Goal: Task Accomplishment & Management: Manage account settings

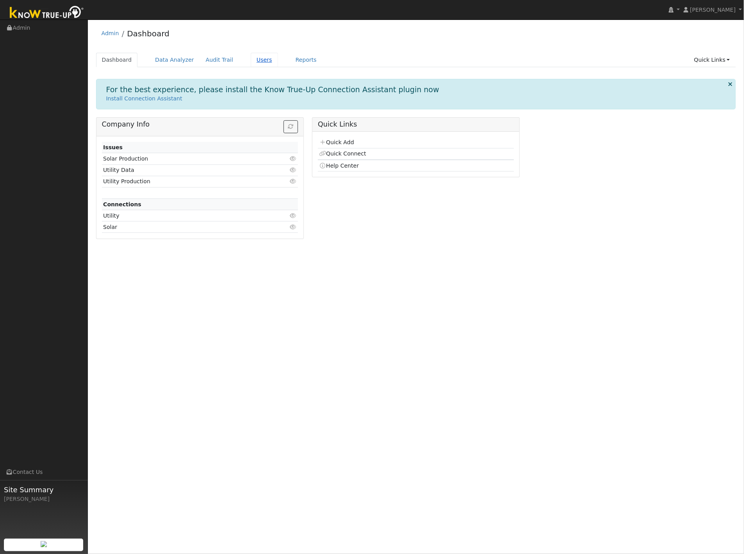
click at [251, 57] on link "Users" at bounding box center [264, 60] width 27 height 14
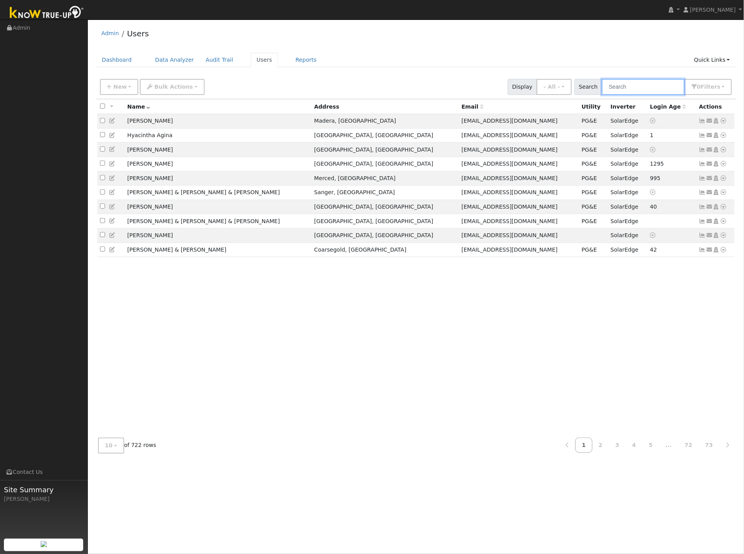
click at [659, 86] on input "text" at bounding box center [643, 87] width 83 height 16
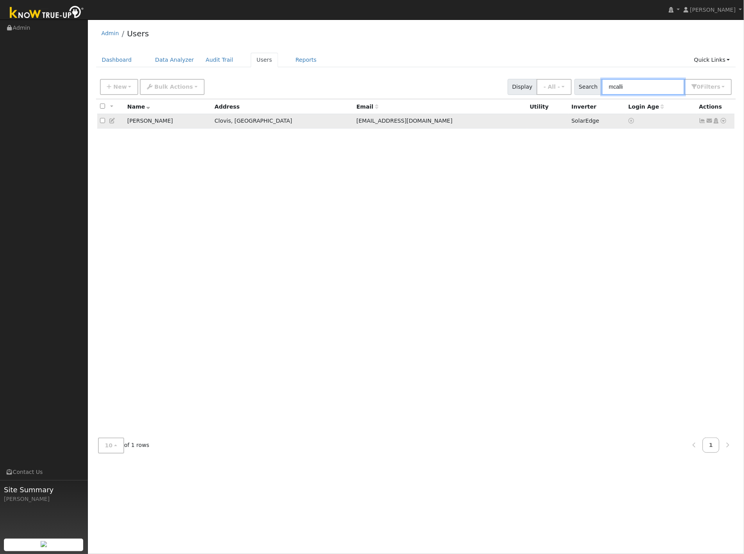
type input "mcalli"
click at [114, 122] on icon at bounding box center [112, 120] width 7 height 5
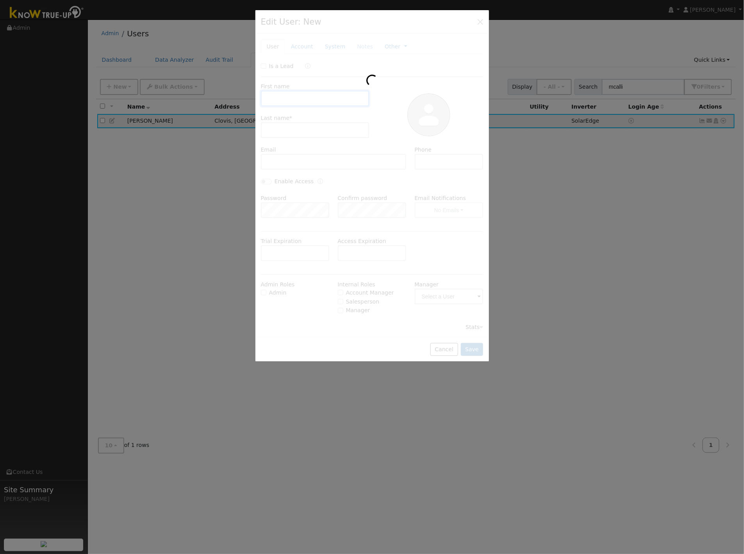
type input "[PERSON_NAME]"
type input "[EMAIL_ADDRESS][DOMAIN_NAME]"
type input "[PHONE_NUMBER]"
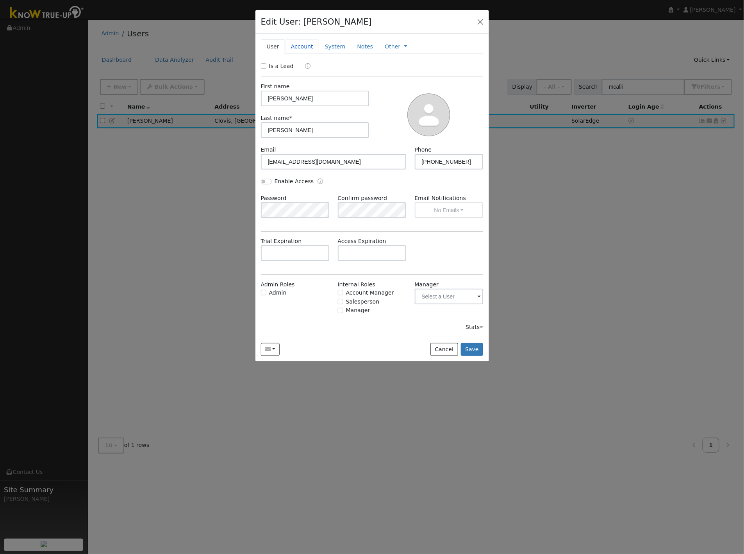
click at [305, 48] on link "Account" at bounding box center [302, 46] width 34 height 14
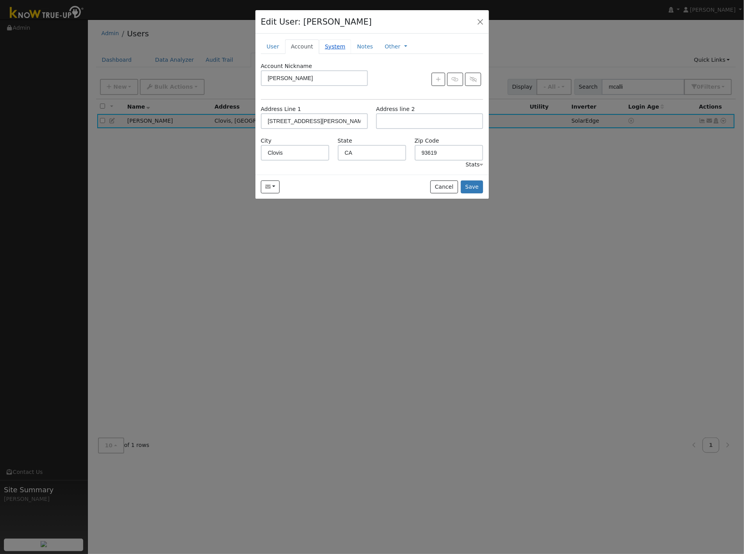
click at [331, 44] on link "System" at bounding box center [335, 46] width 32 height 14
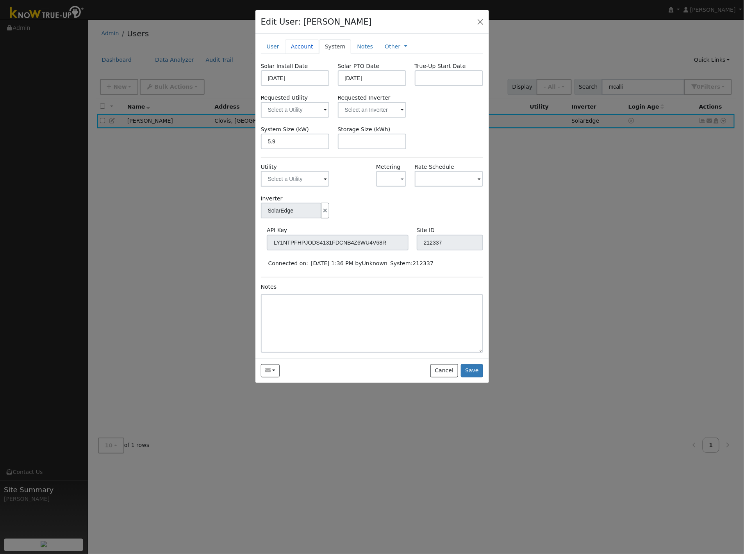
click at [288, 45] on link "Account" at bounding box center [302, 46] width 34 height 14
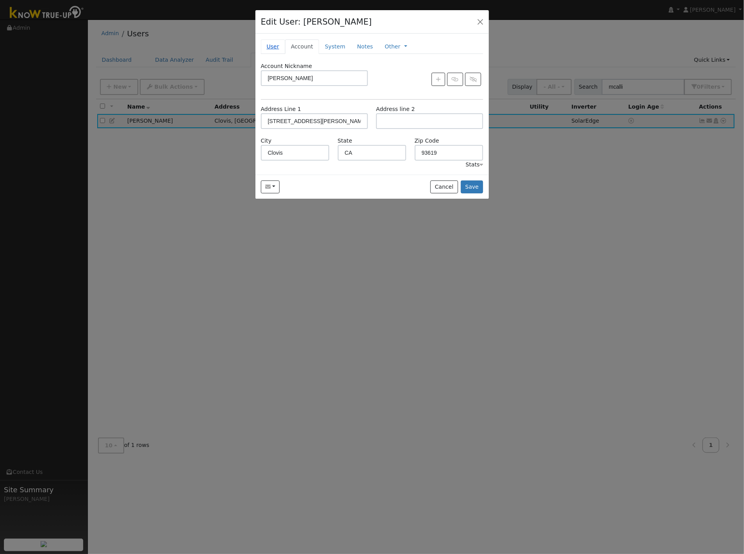
click at [275, 45] on link "User" at bounding box center [273, 46] width 24 height 14
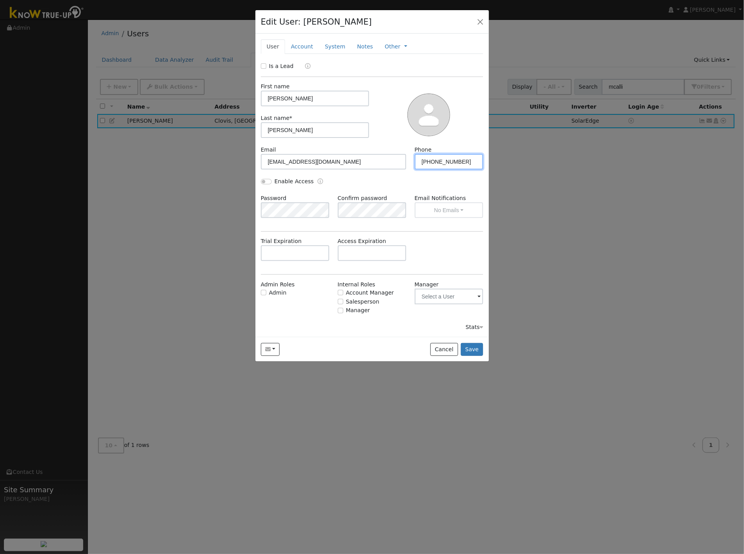
drag, startPoint x: 463, startPoint y: 163, endPoint x: 392, endPoint y: 161, distance: 70.8
click at [392, 161] on div "Email [EMAIL_ADDRESS][DOMAIN_NAME] Phone [PHONE_NUMBER]" at bounding box center [372, 162] width 231 height 32
click at [477, 21] on button "button" at bounding box center [480, 21] width 11 height 11
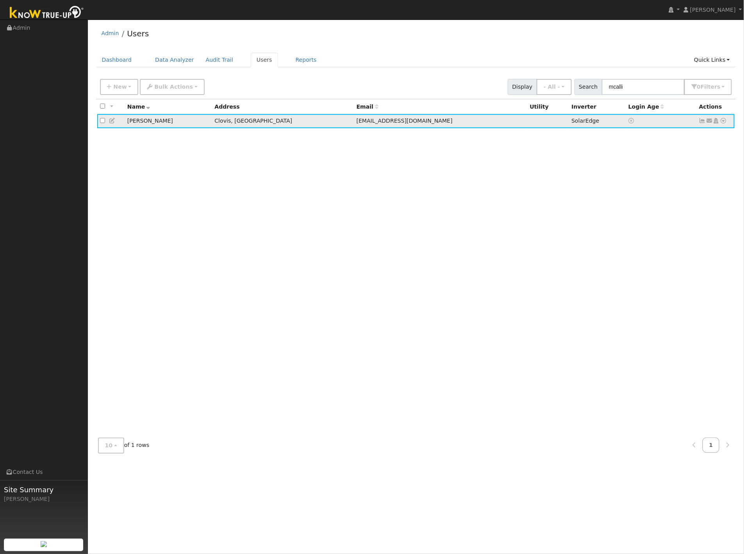
click at [117, 120] on td at bounding box center [110, 121] width 27 height 14
click at [113, 120] on icon at bounding box center [112, 120] width 7 height 5
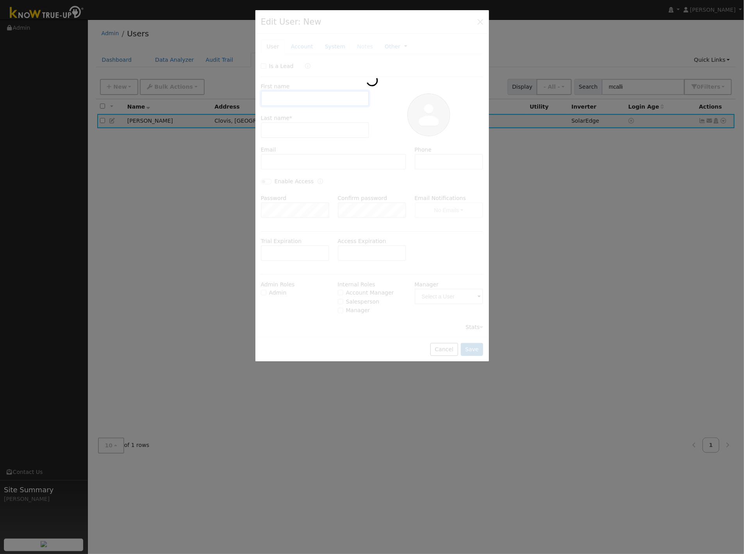
type input "[PERSON_NAME]"
type input "[EMAIL_ADDRESS][DOMAIN_NAME]"
type input "[PHONE_NUMBER]"
type input "5.9"
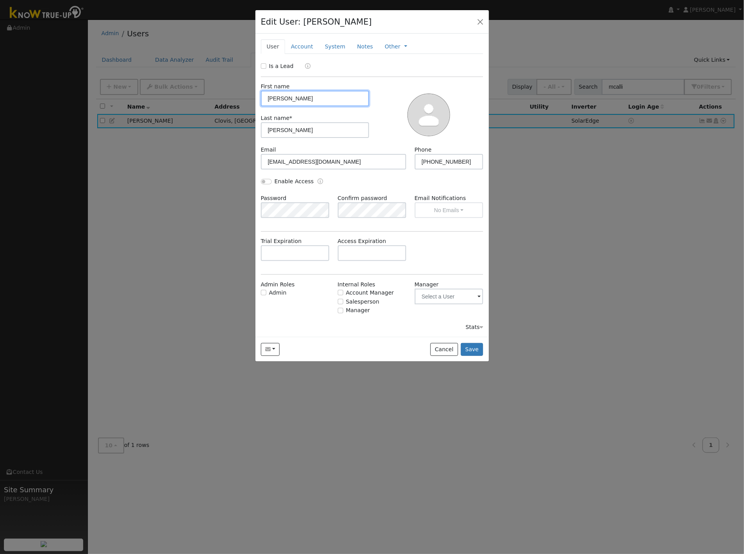
type input "SolarEdge"
click at [303, 51] on link "Account" at bounding box center [302, 46] width 34 height 14
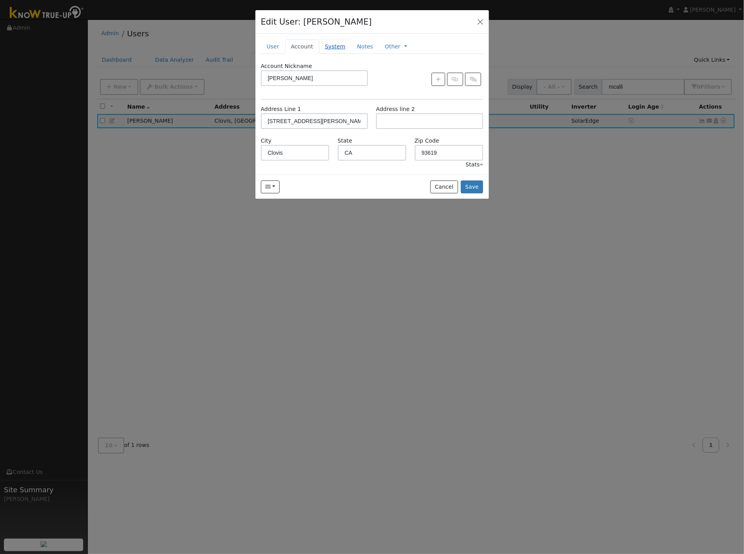
click at [325, 48] on link "System" at bounding box center [335, 46] width 32 height 14
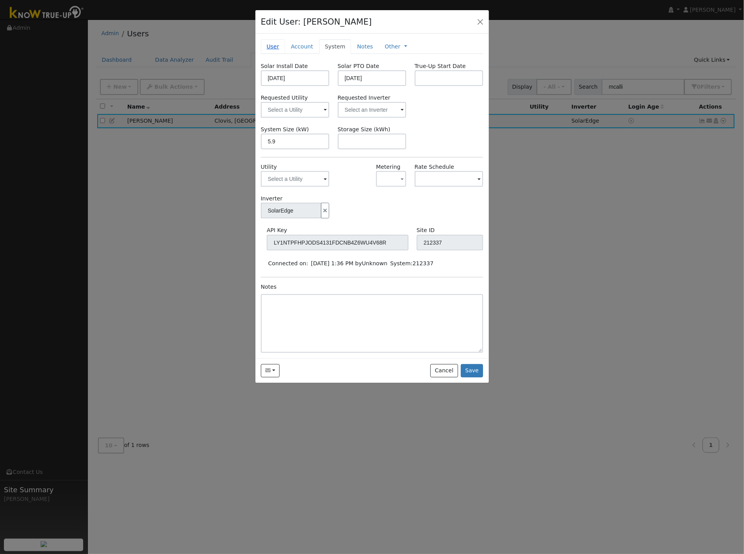
click at [279, 47] on link "User" at bounding box center [273, 46] width 24 height 14
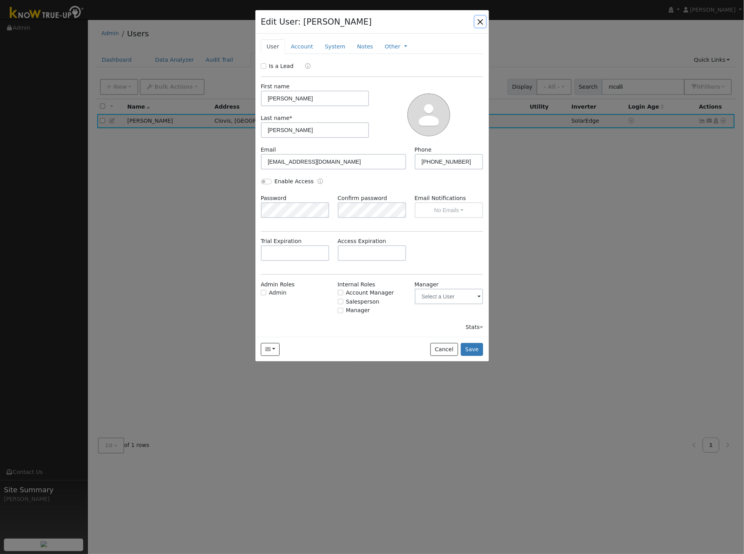
click at [478, 22] on button "button" at bounding box center [480, 21] width 11 height 11
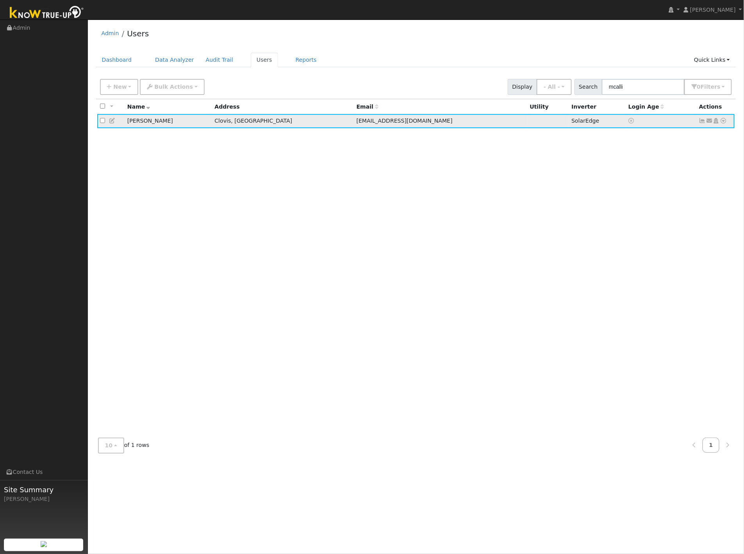
click at [725, 122] on icon at bounding box center [723, 120] width 7 height 5
click at [645, 181] on link "Utility" at bounding box center [643, 180] width 54 height 11
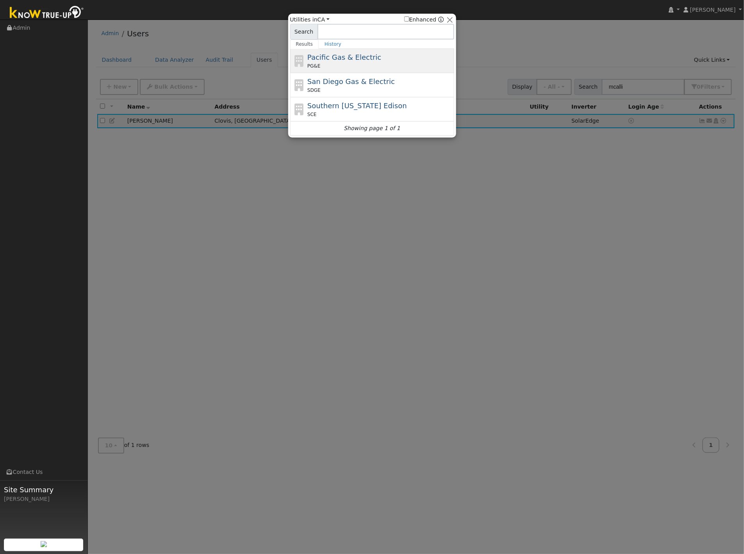
click at [340, 60] on span "Pacific Gas & Electric" at bounding box center [344, 57] width 74 height 8
